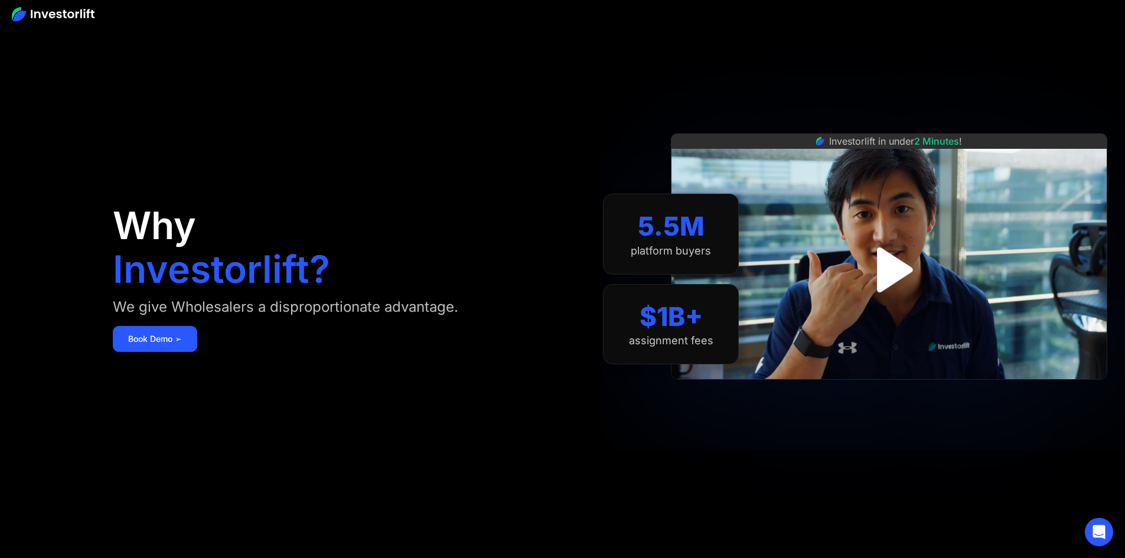
click at [905, 268] on img "open lightbox" at bounding box center [889, 269] width 81 height 81
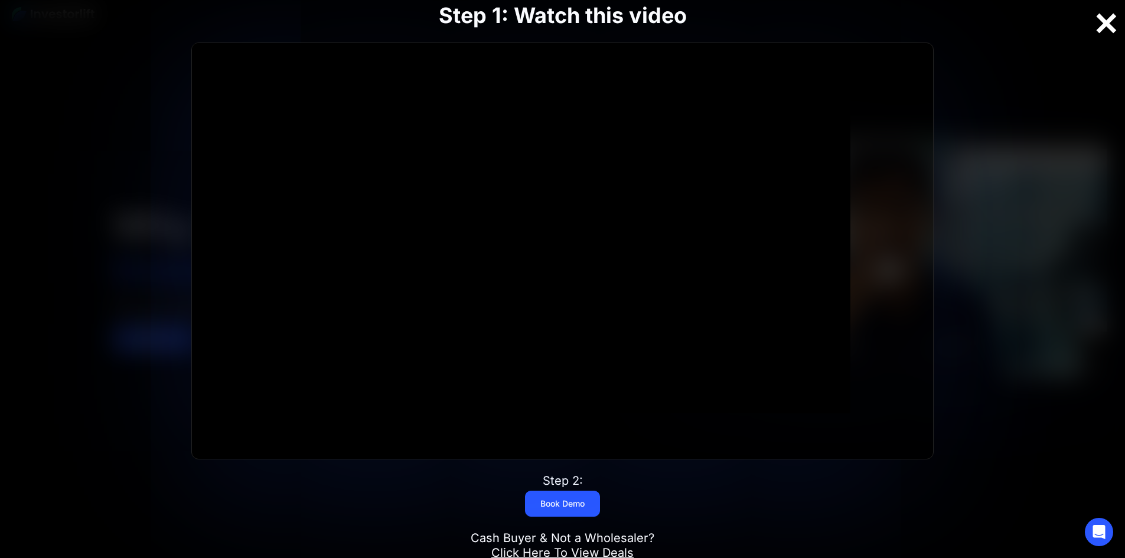
click at [1105, 25] on div at bounding box center [1106, 23] width 38 height 25
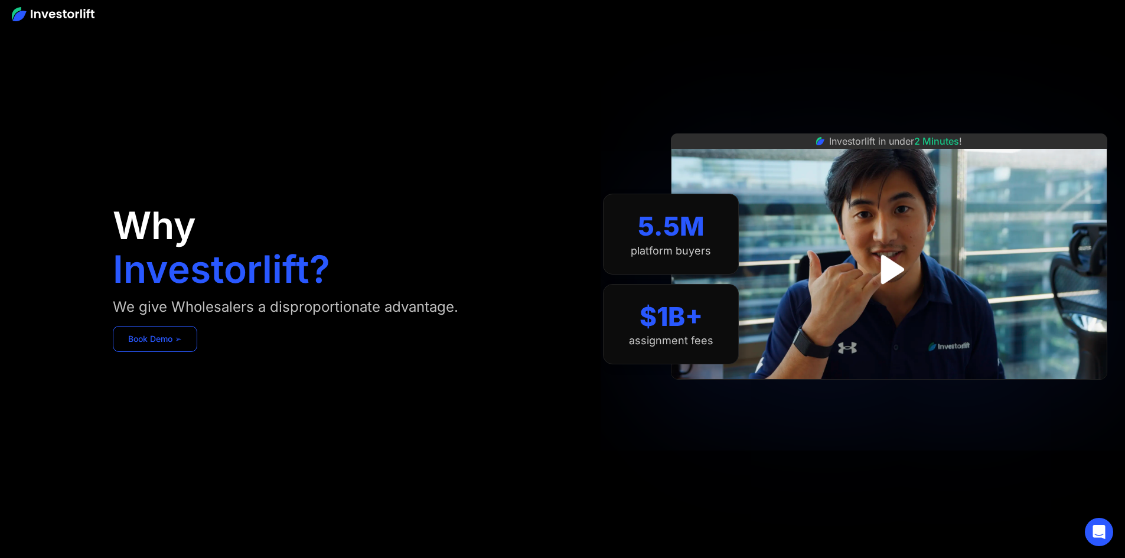
click at [197, 352] on link "Book Demo ➢" at bounding box center [155, 339] width 84 height 26
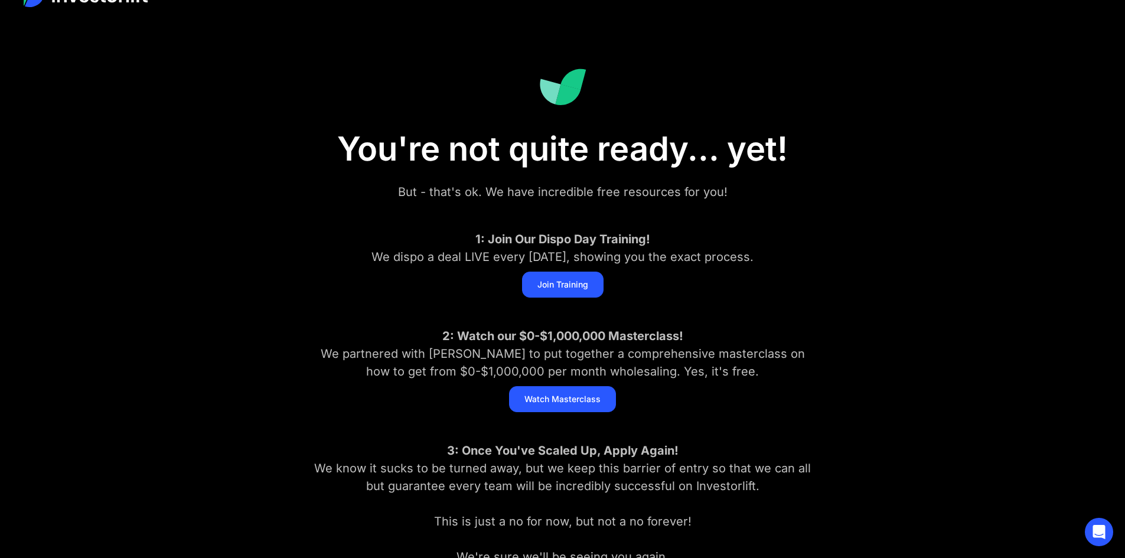
scroll to position [31, 0]
